Goal: Transaction & Acquisition: Purchase product/service

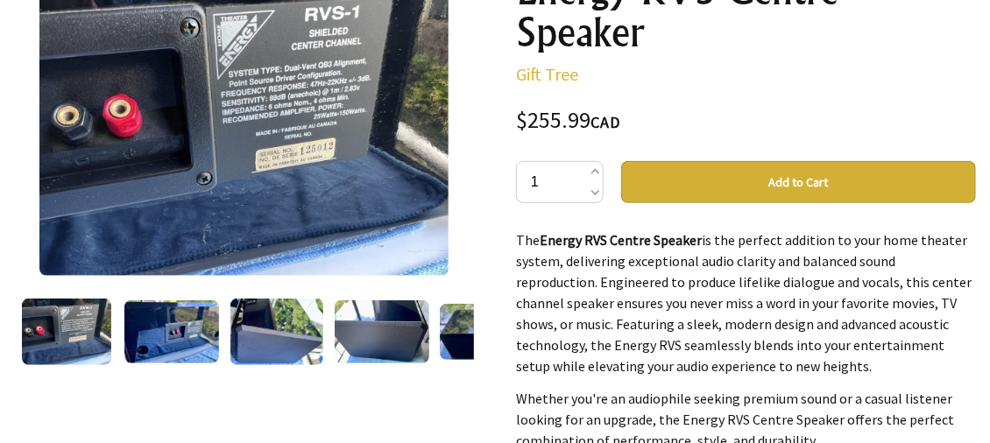
scroll to position [350, 0]
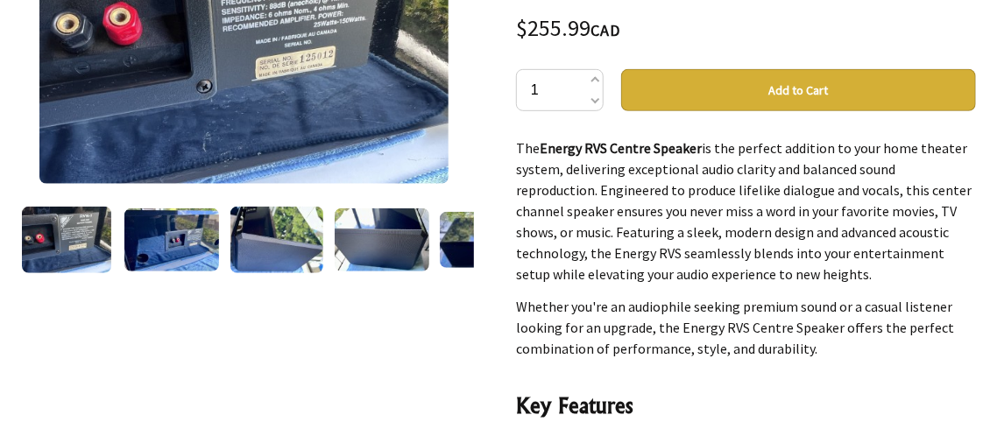
click at [182, 261] on img at bounding box center [171, 239] width 95 height 62
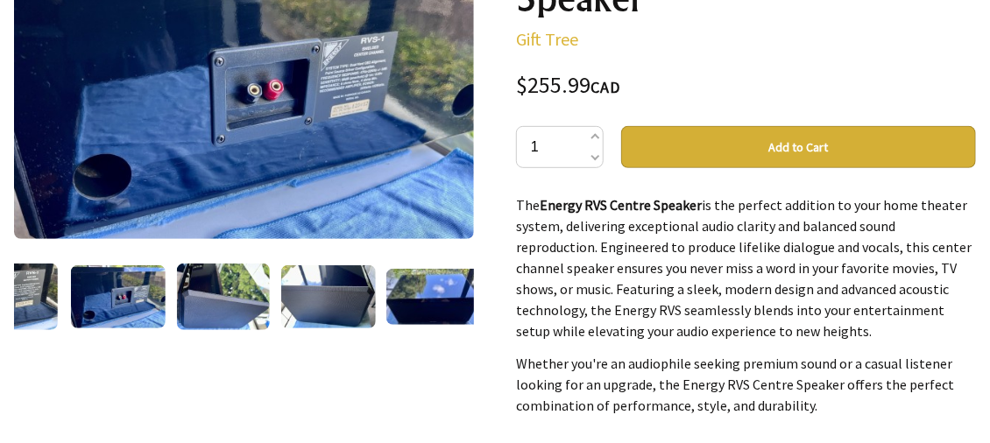
scroll to position [263, 0]
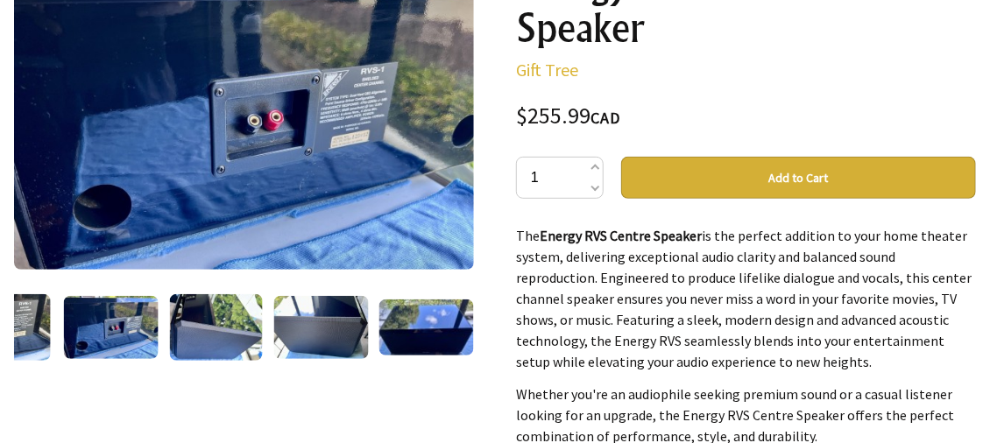
click at [214, 329] on img at bounding box center [216, 327] width 94 height 67
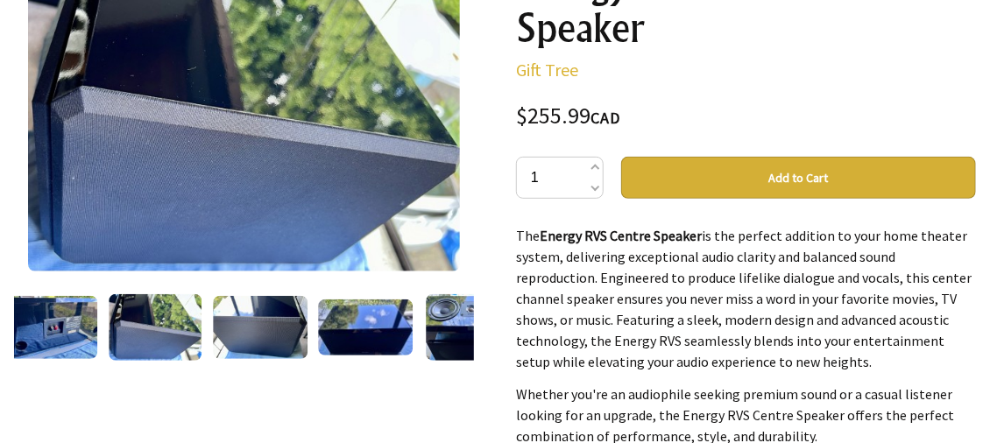
click at [158, 330] on img at bounding box center [156, 327] width 94 height 67
click at [254, 330] on img at bounding box center [260, 327] width 95 height 63
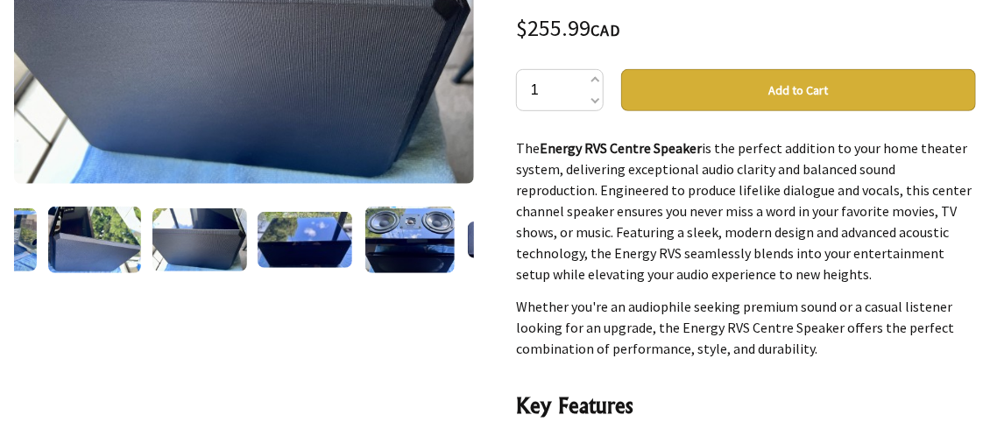
click at [413, 254] on img at bounding box center [409, 240] width 89 height 67
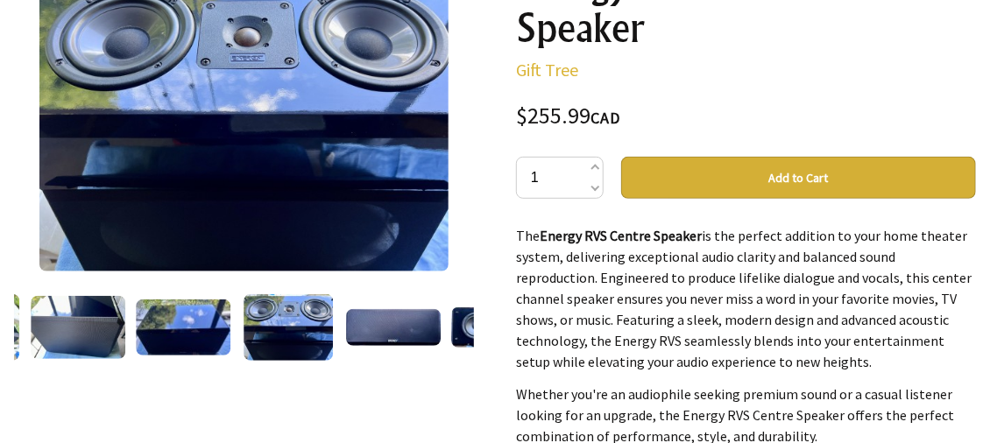
click at [403, 353] on div at bounding box center [393, 328] width 105 height 74
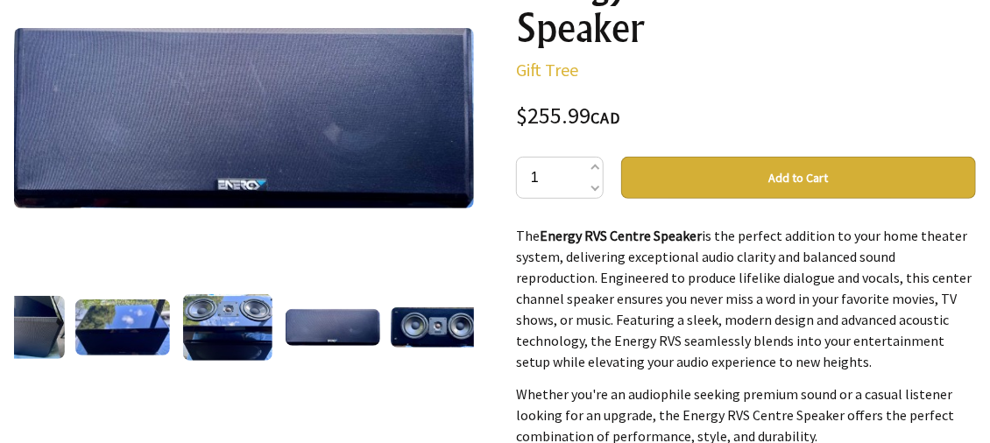
click at [144, 321] on img at bounding box center [122, 328] width 95 height 56
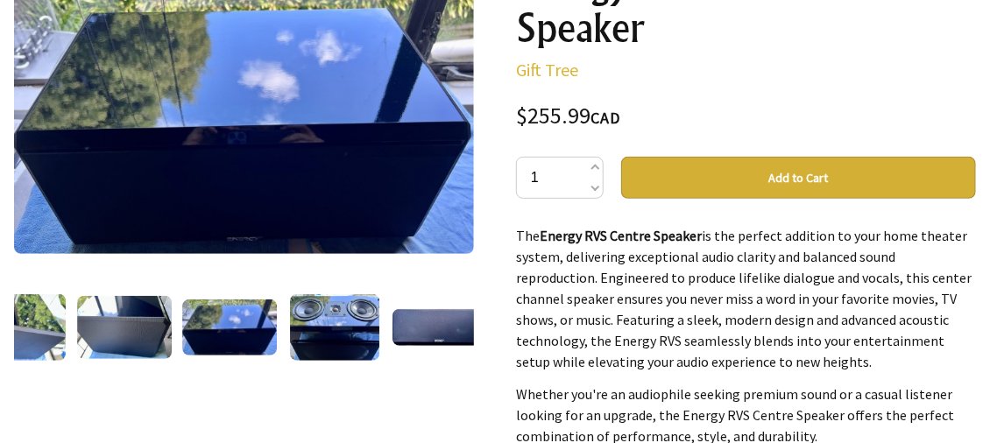
click at [128, 319] on img at bounding box center [124, 327] width 95 height 63
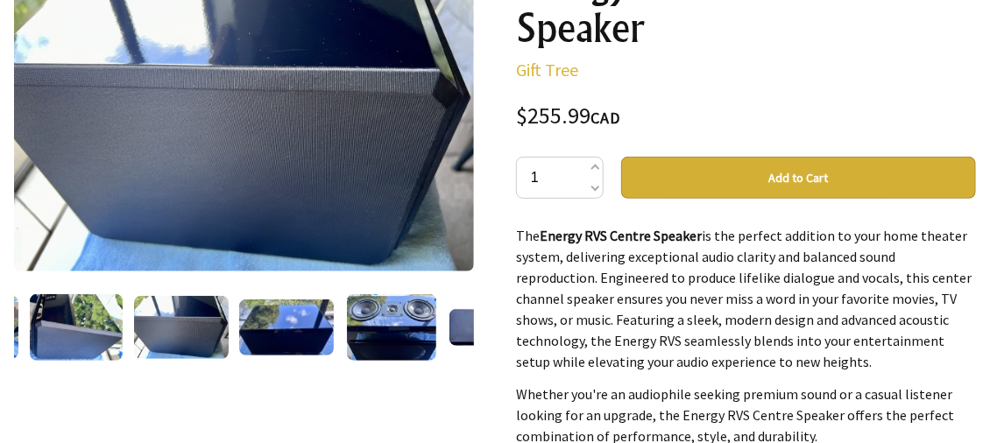
click at [100, 323] on img at bounding box center [77, 327] width 94 height 67
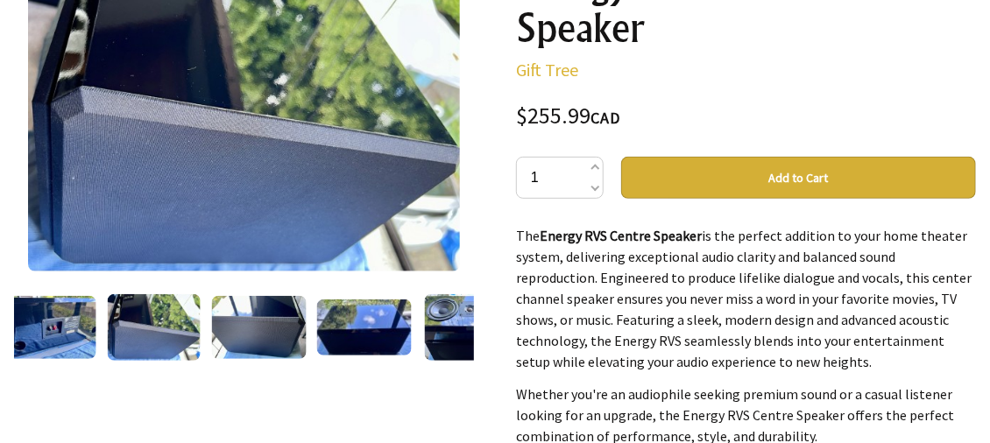
click at [59, 317] on img at bounding box center [49, 327] width 95 height 62
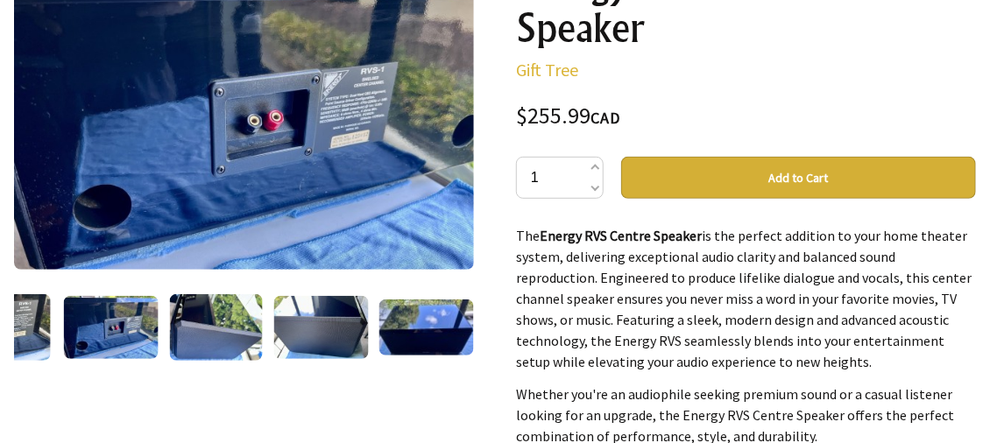
click at [54, 321] on div at bounding box center [6, 328] width 105 height 74
